Goal: Task Accomplishment & Management: Use online tool/utility

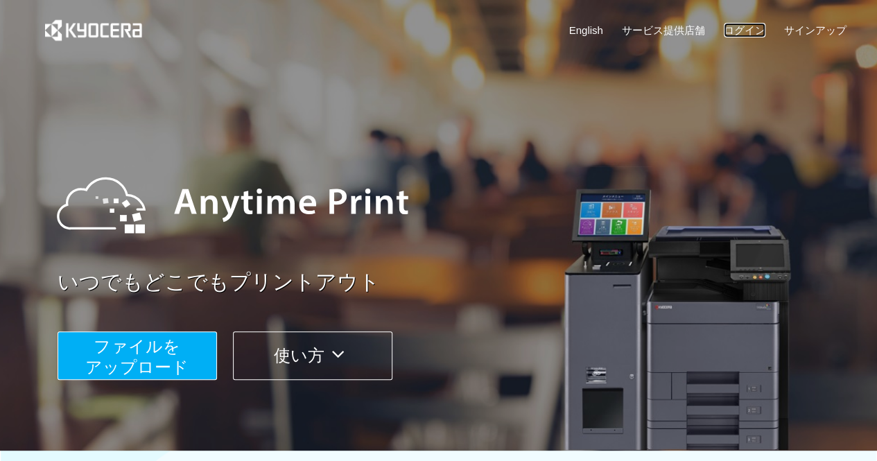
click at [750, 34] on link "ログイン" at bounding box center [745, 30] width 42 height 15
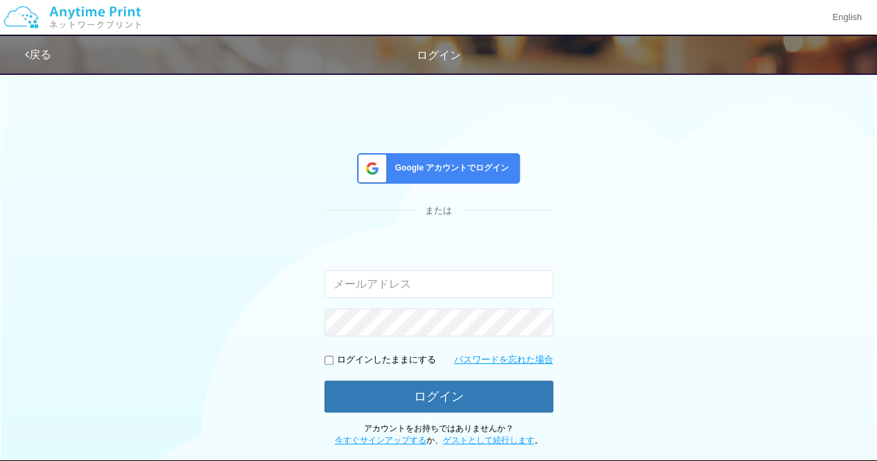
click at [371, 285] on input "email" at bounding box center [438, 284] width 229 height 28
type input "[EMAIL_ADDRESS][DOMAIN_NAME]"
click at [352, 363] on p "ログインしたままにする" at bounding box center [386, 360] width 99 height 13
click at [329, 360] on input "checkbox" at bounding box center [328, 360] width 9 height 9
checkbox input "true"
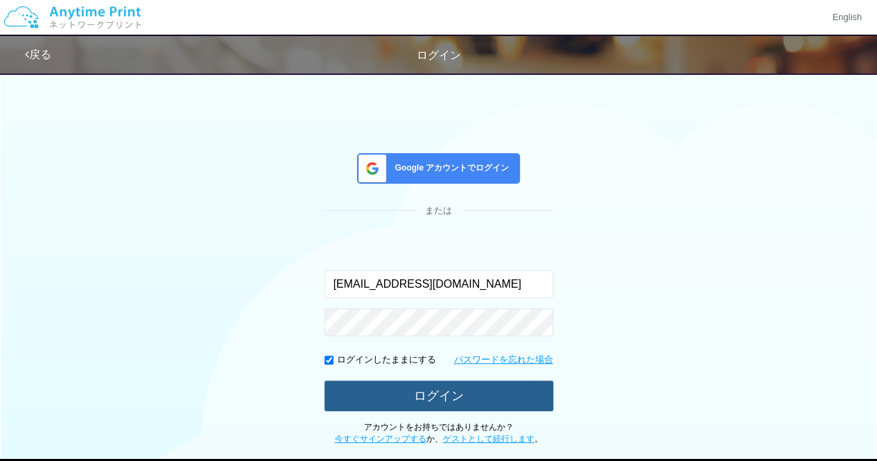
click at [367, 404] on button "ログイン" at bounding box center [438, 396] width 229 height 31
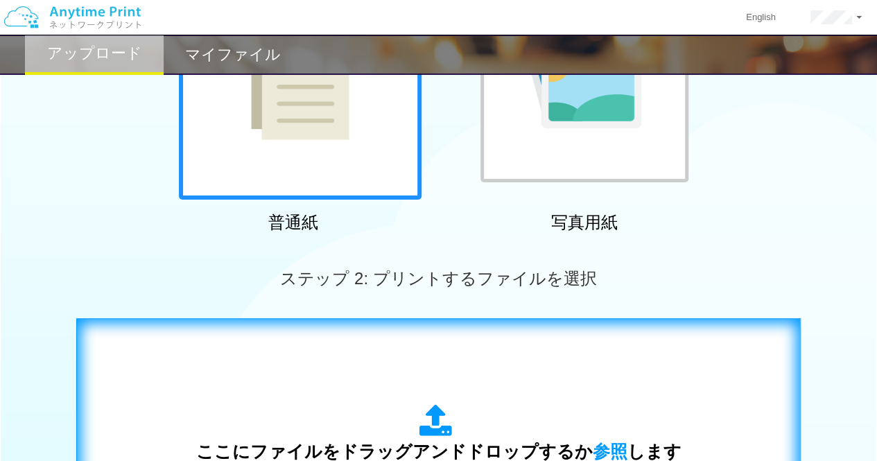
scroll to position [347, 0]
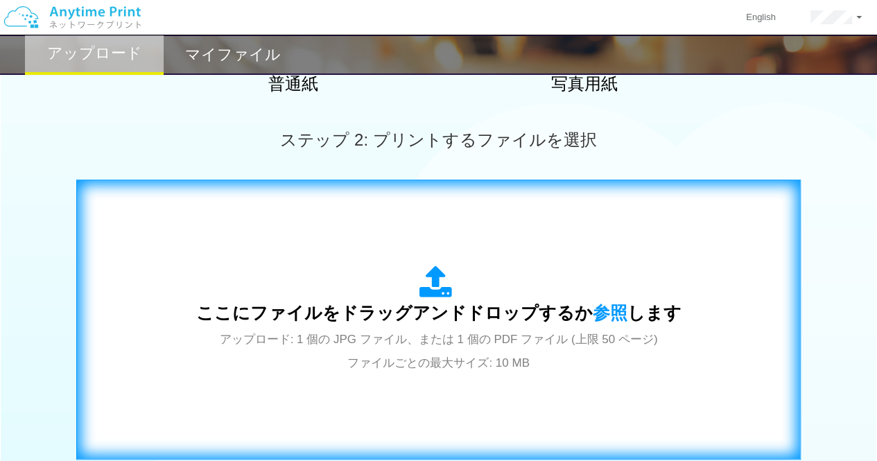
click at [472, 349] on div "ここにファイルをドラッグアンドドロップするか 参照 します アップロード: 1 個の JPG ファイル、または 1 個の PDF ファイル (上限 50 ペー…" at bounding box center [438, 320] width 485 height 108
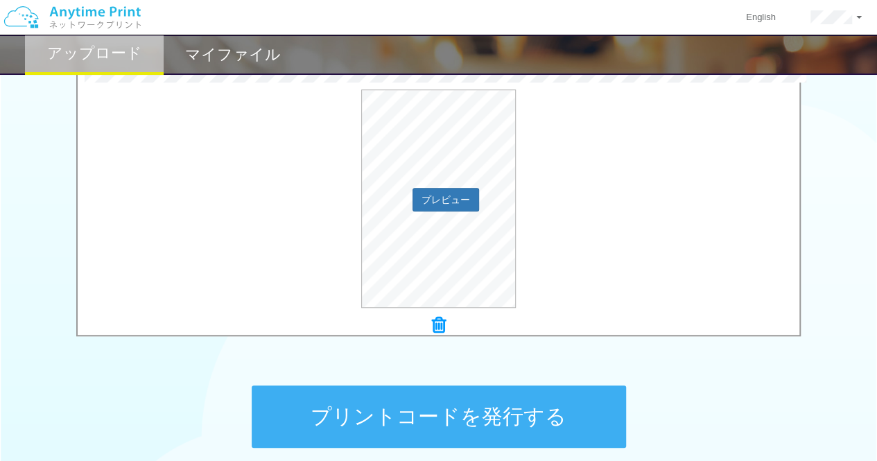
scroll to position [555, 0]
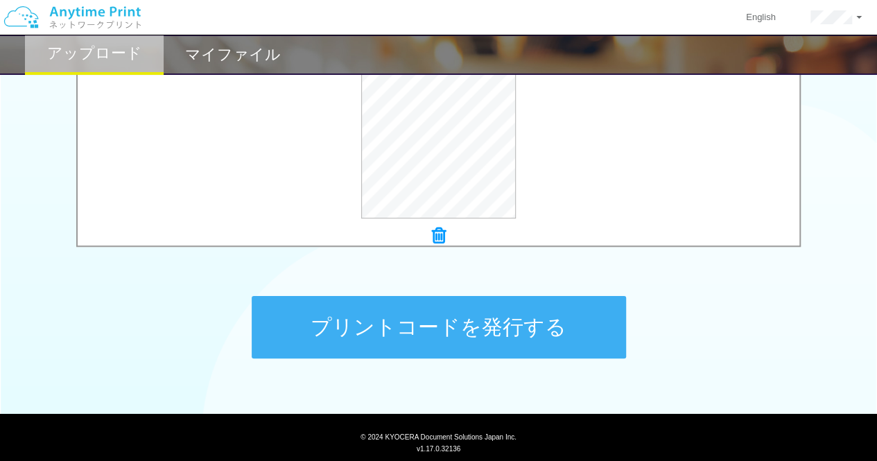
click at [508, 329] on button "プリントコードを発行する" at bounding box center [439, 327] width 374 height 62
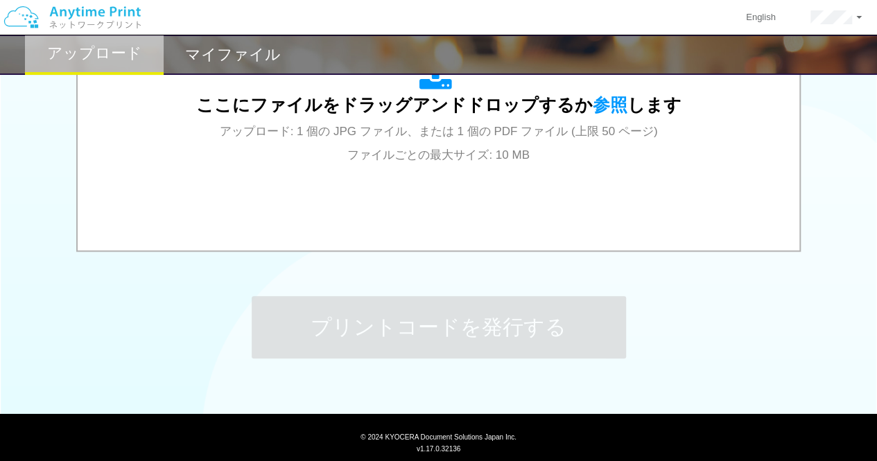
scroll to position [0, 0]
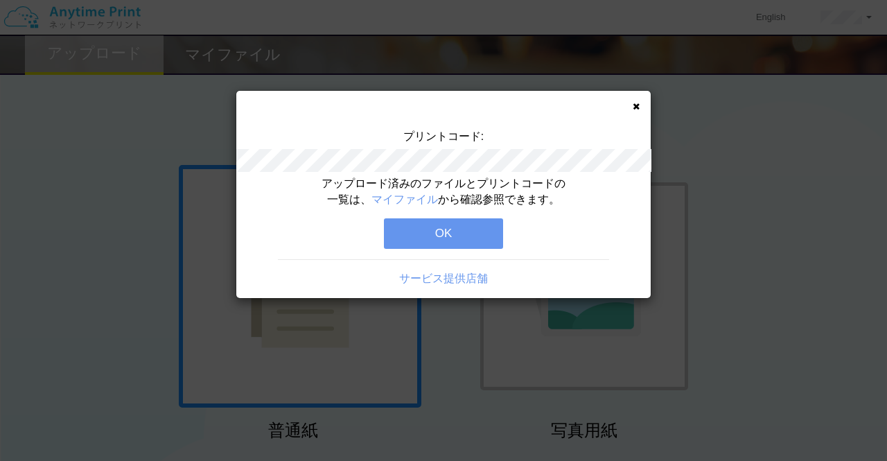
click at [449, 230] on button "OK" at bounding box center [443, 233] width 119 height 31
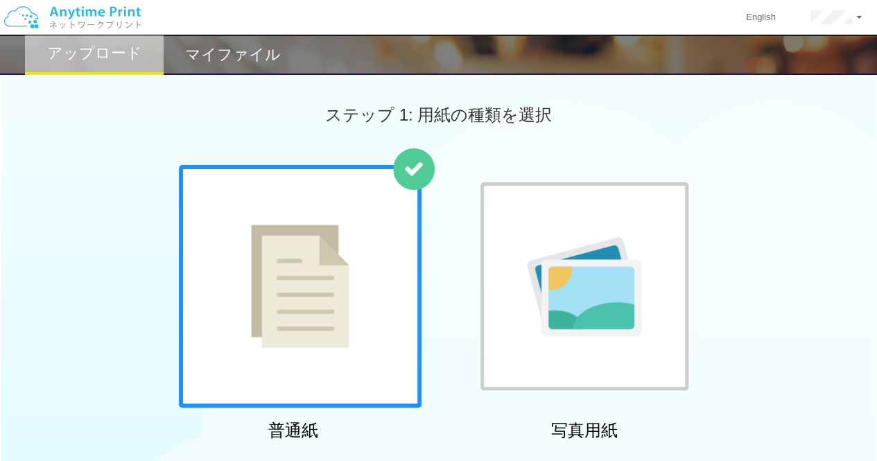
click at [261, 58] on h2 "マイファイル" at bounding box center [233, 54] width 96 height 17
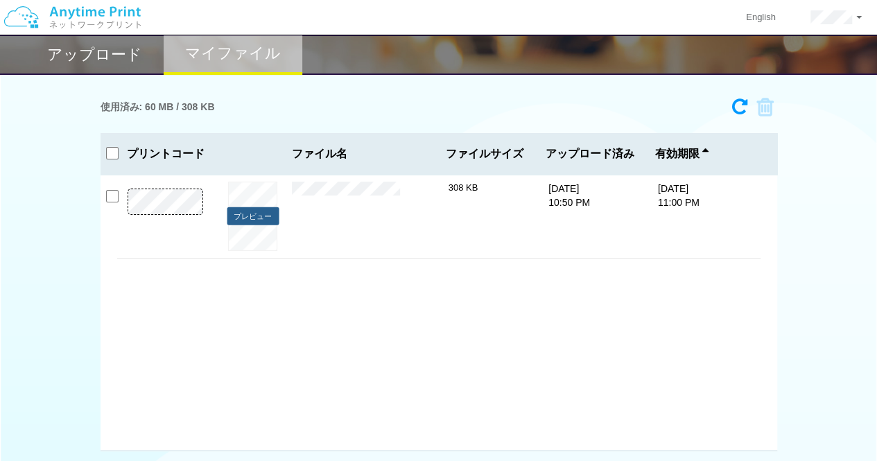
click at [261, 220] on button "プレビュー" at bounding box center [253, 216] width 52 height 19
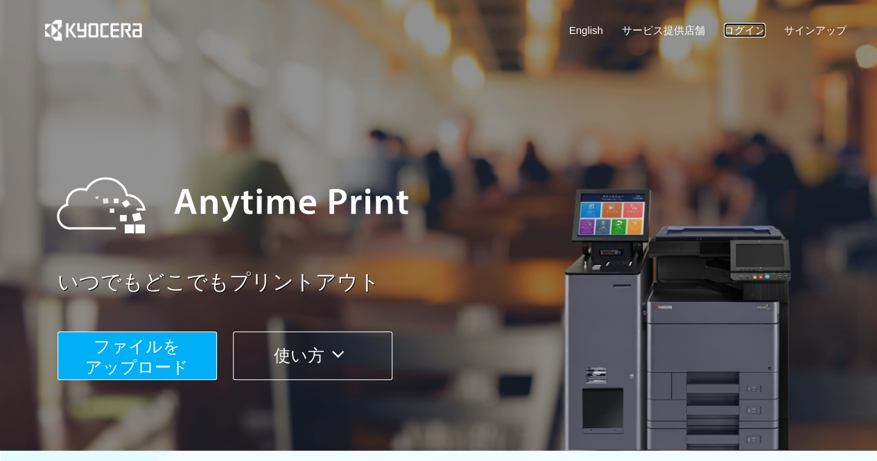
click at [749, 33] on link "ログイン" at bounding box center [745, 30] width 42 height 15
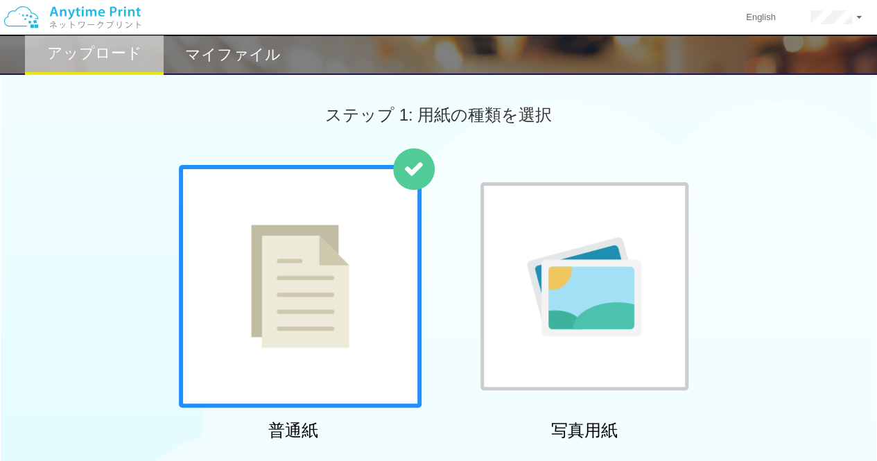
click at [244, 60] on h2 "マイファイル" at bounding box center [233, 54] width 96 height 17
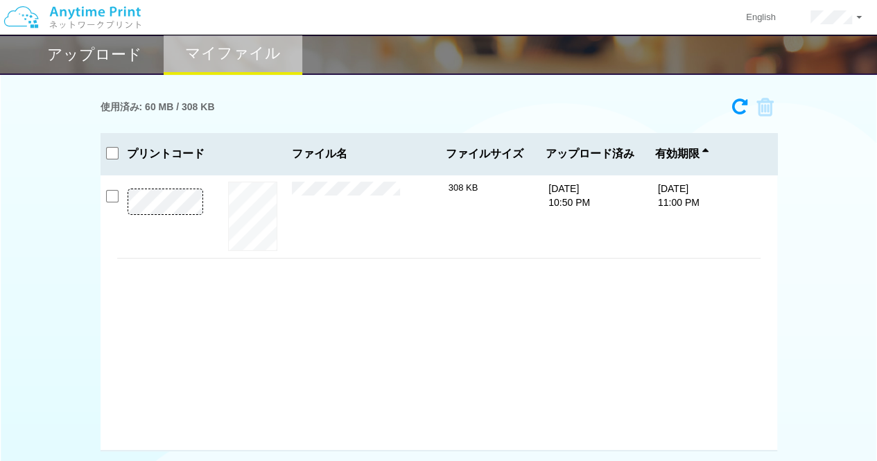
click at [115, 203] on div "プレビュー × Born on Christmas Day.pdf 308 KB 8/14/25 10:50 PM 8/21/25 11:00 PM" at bounding box center [439, 313] width 677 height 277
click at [110, 198] on input "checkbox" at bounding box center [112, 196] width 12 height 12
click at [760, 103] on icon at bounding box center [760, 107] width 26 height 21
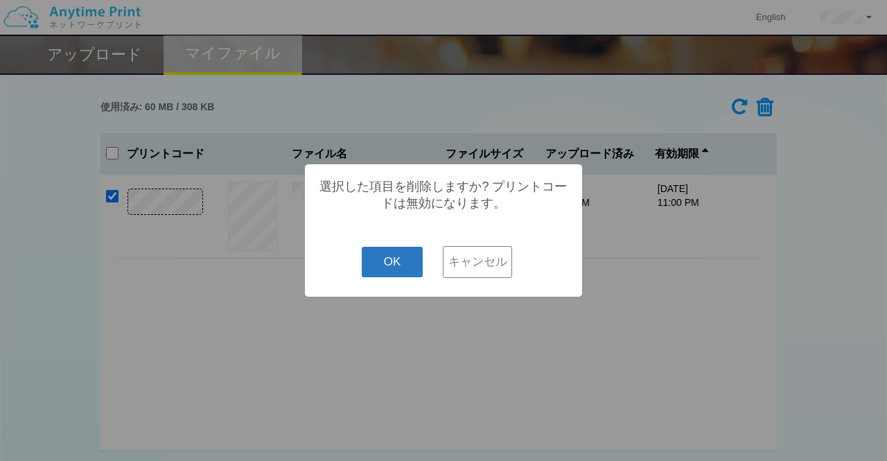
click at [398, 266] on button "OK" at bounding box center [393, 262] width 62 height 31
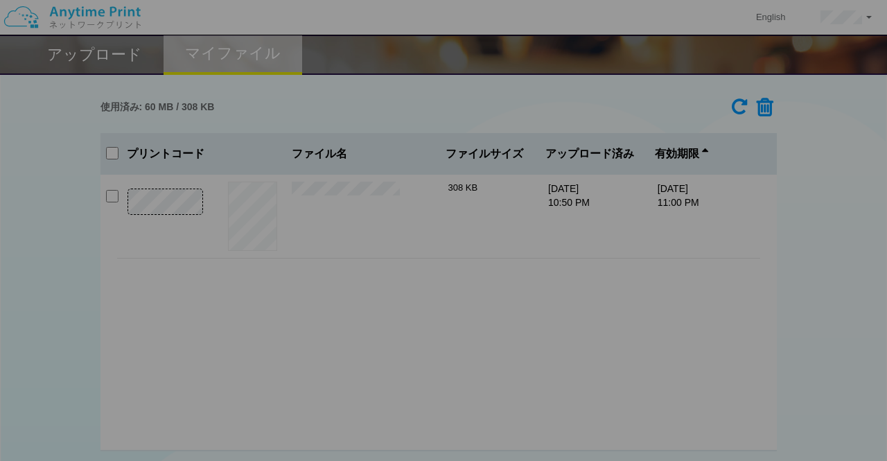
checkbox input "false"
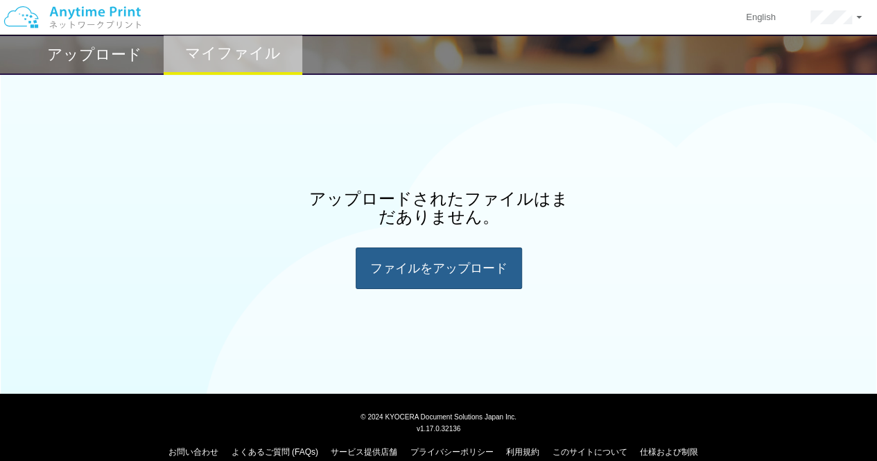
click at [388, 264] on div "ファイルを​​アップロード" at bounding box center [439, 269] width 166 height 42
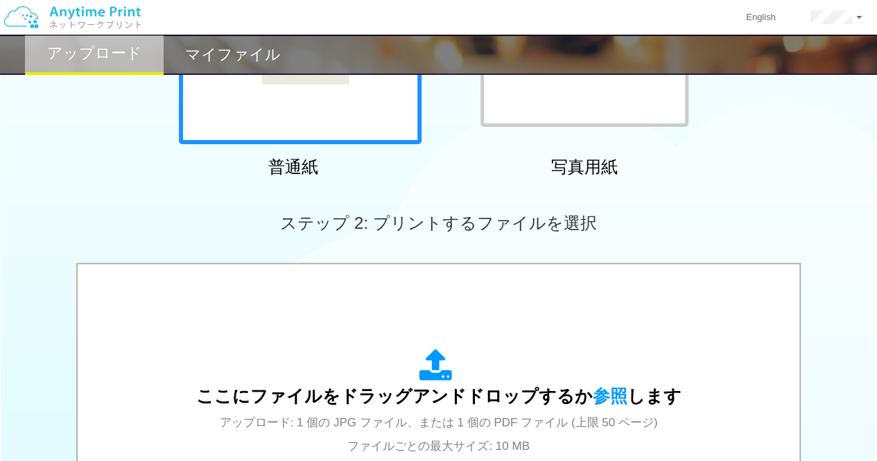
scroll to position [416, 0]
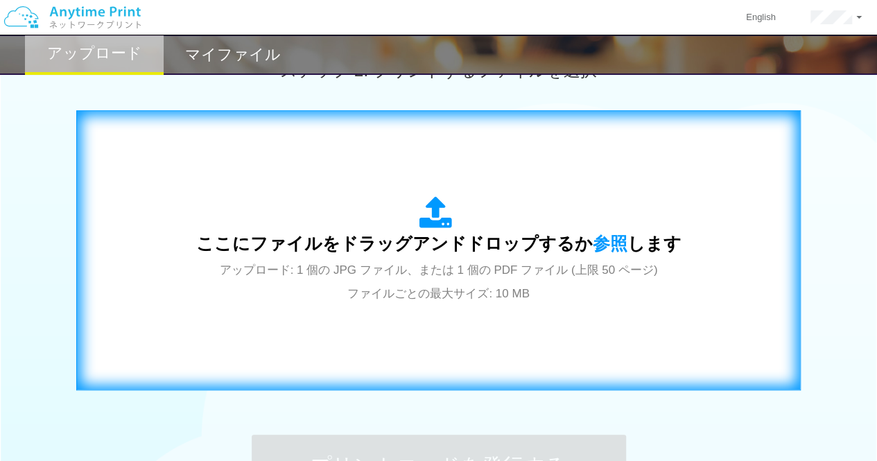
click at [440, 312] on div "ここにファイルをドラッグアンドドロップするか 参照 します アップロード: 1 個の JPG ファイル、または 1 個の PDF ファイル (上限 50 ペー…" at bounding box center [438, 250] width 695 height 251
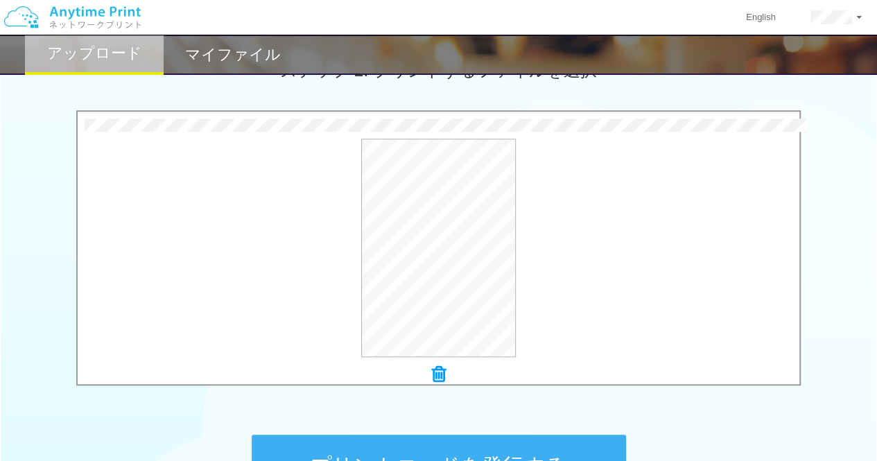
scroll to position [555, 0]
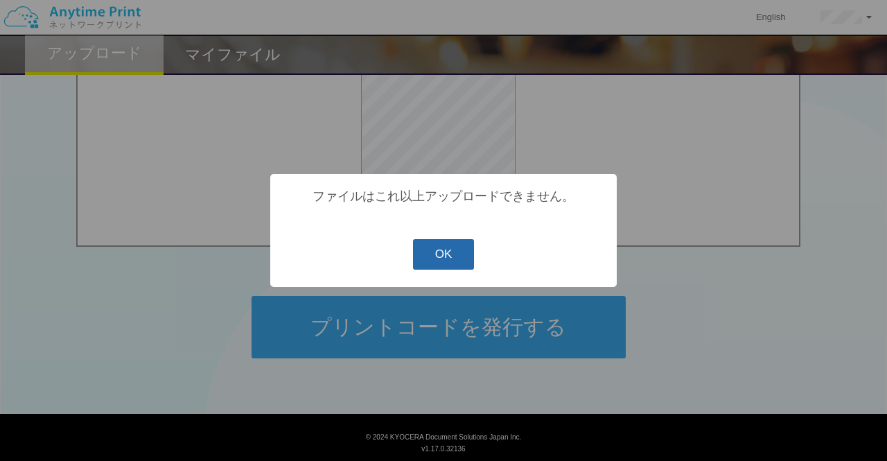
click at [428, 259] on button "OK" at bounding box center [444, 254] width 62 height 31
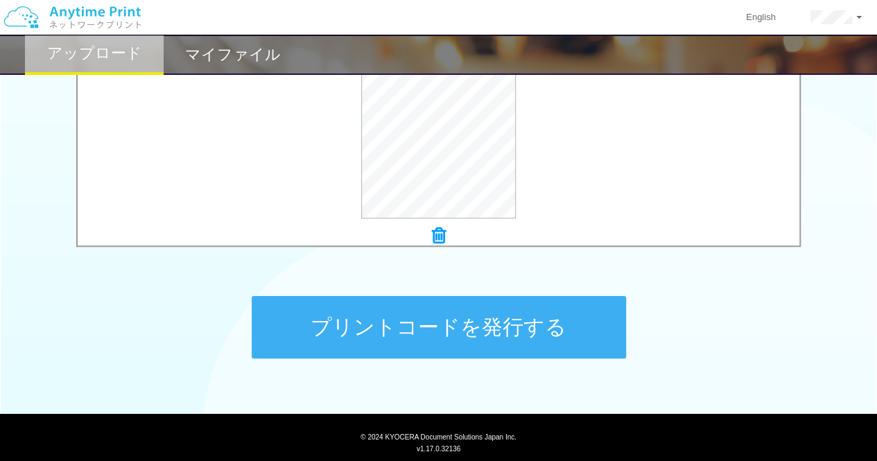
click at [446, 321] on button "プリントコードを発行する" at bounding box center [439, 327] width 374 height 62
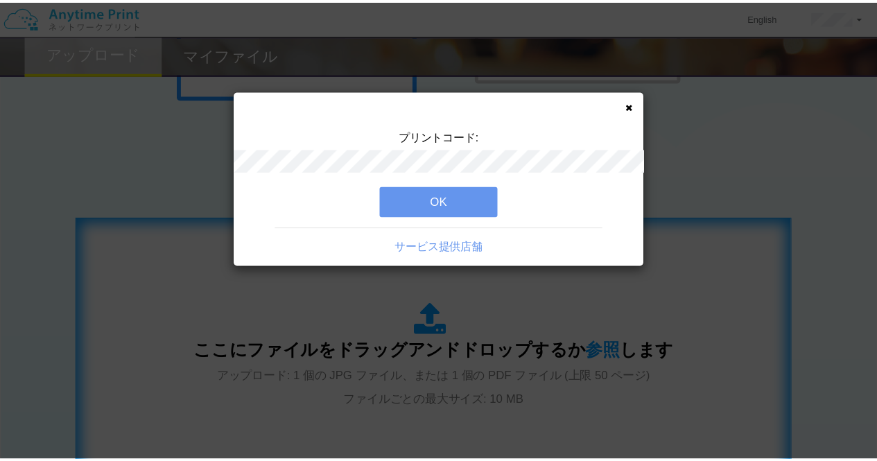
scroll to position [277, 0]
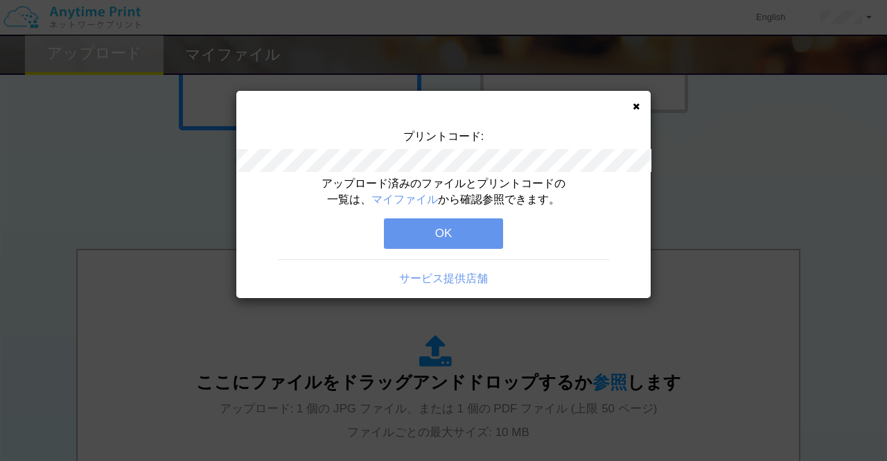
click at [456, 232] on button "OK" at bounding box center [443, 233] width 119 height 31
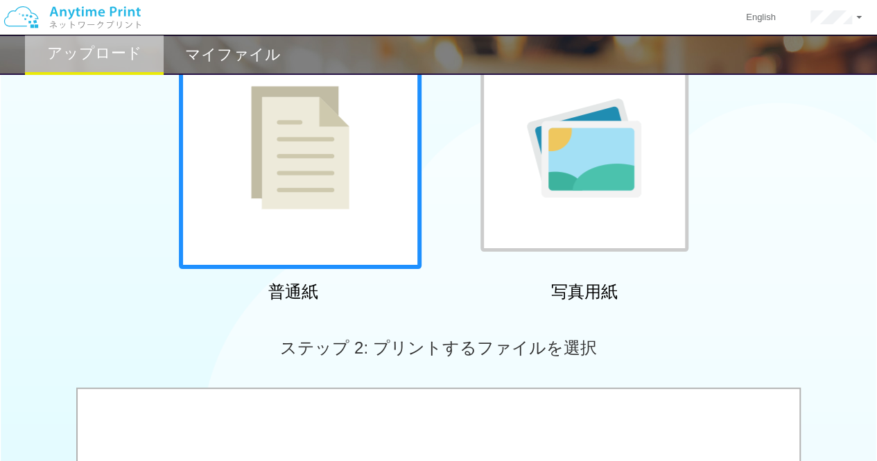
scroll to position [0, 0]
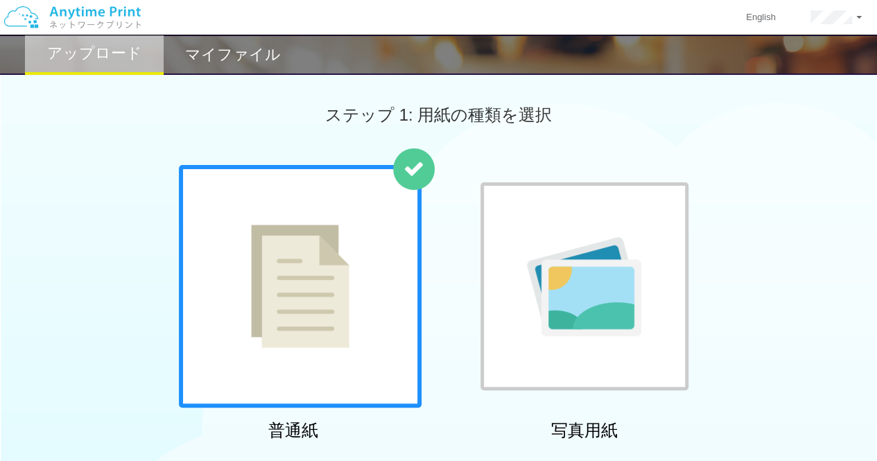
click at [272, 63] on h2 "マイファイル" at bounding box center [233, 54] width 96 height 17
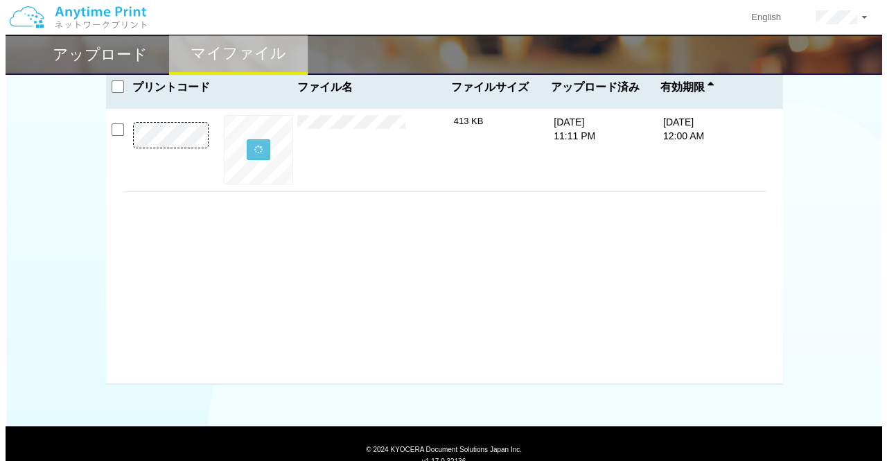
scroll to position [48, 0]
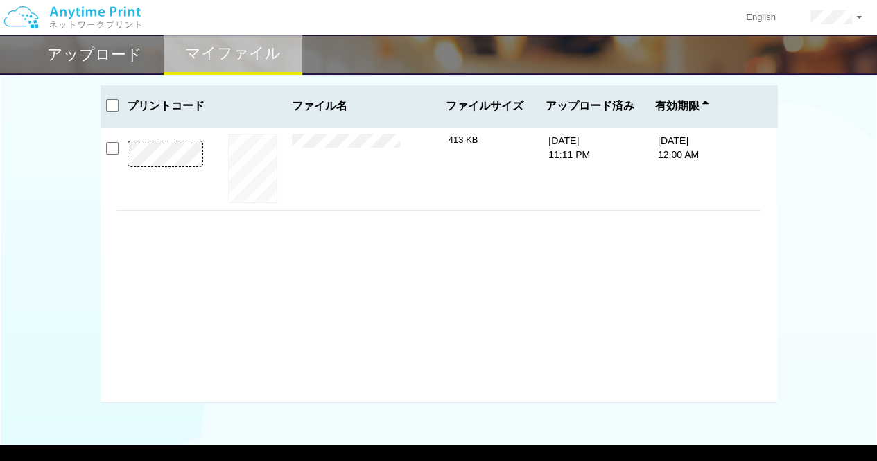
click at [164, 174] on p at bounding box center [165, 172] width 97 height 62
click at [261, 166] on button "プレビュー" at bounding box center [253, 168] width 52 height 19
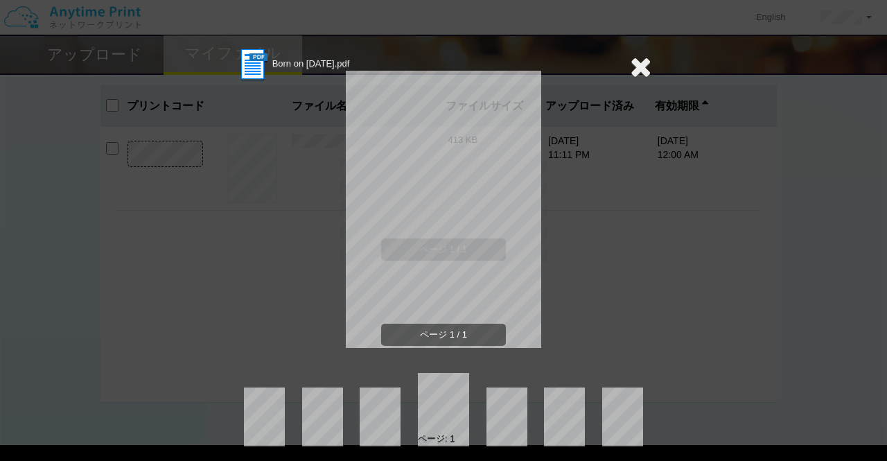
scroll to position [0, 0]
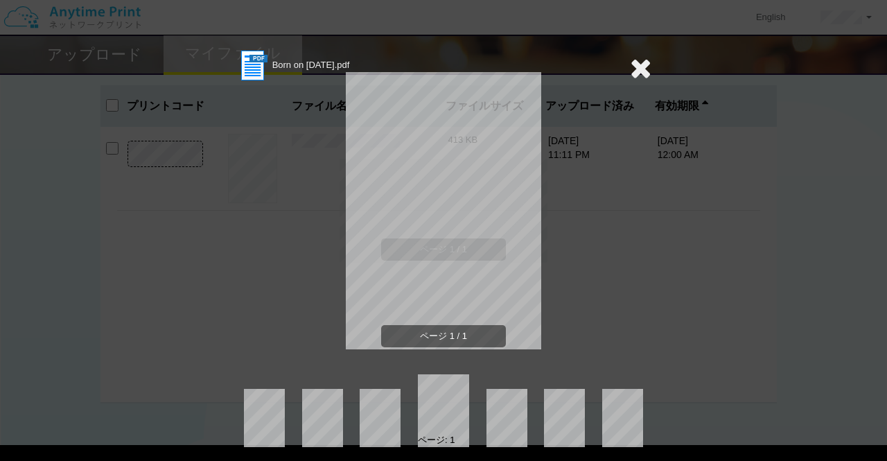
click at [560, 278] on div "ページ 1 / 1" at bounding box center [444, 221] width 416 height 277
click at [631, 67] on icon at bounding box center [640, 68] width 21 height 28
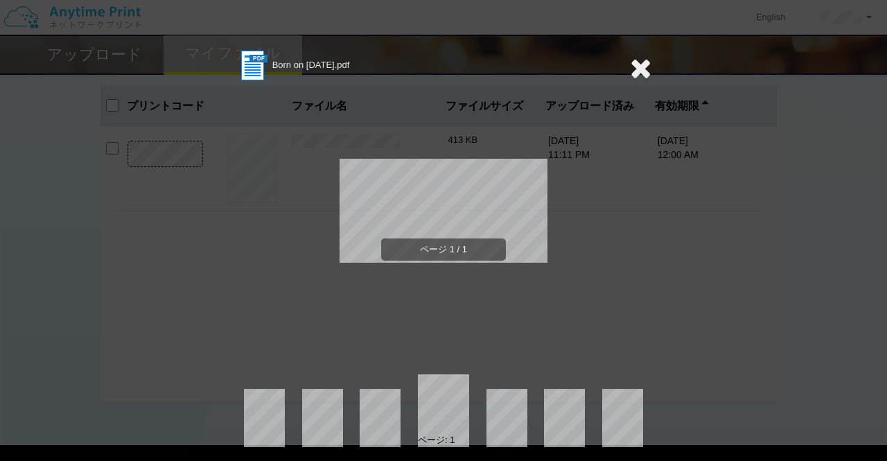
click at [391, 141] on div "ページ 1 / 1" at bounding box center [444, 221] width 416 height 277
click at [402, 244] on span "ページ 1 / 1" at bounding box center [443, 250] width 125 height 23
drag, startPoint x: 633, startPoint y: 67, endPoint x: 634, endPoint y: 74, distance: 7.0
click at [634, 74] on icon at bounding box center [640, 68] width 21 height 28
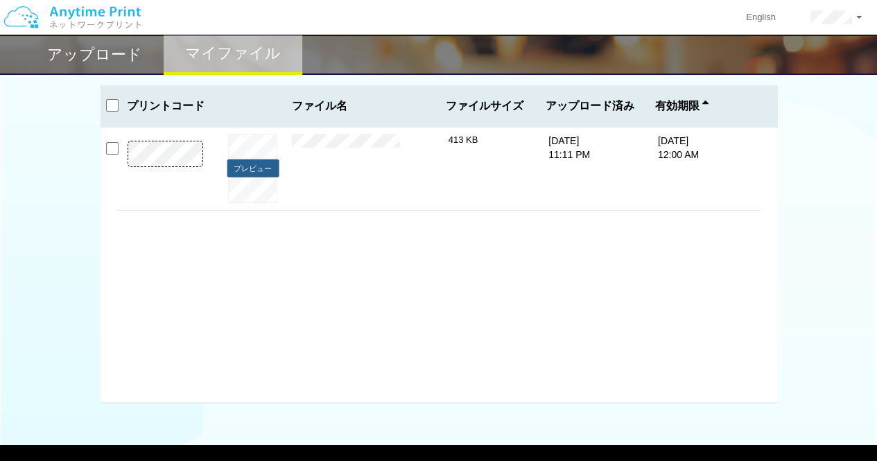
click at [250, 168] on button "プレビュー" at bounding box center [253, 168] width 52 height 19
